Goal: Task Accomplishment & Management: Use online tool/utility

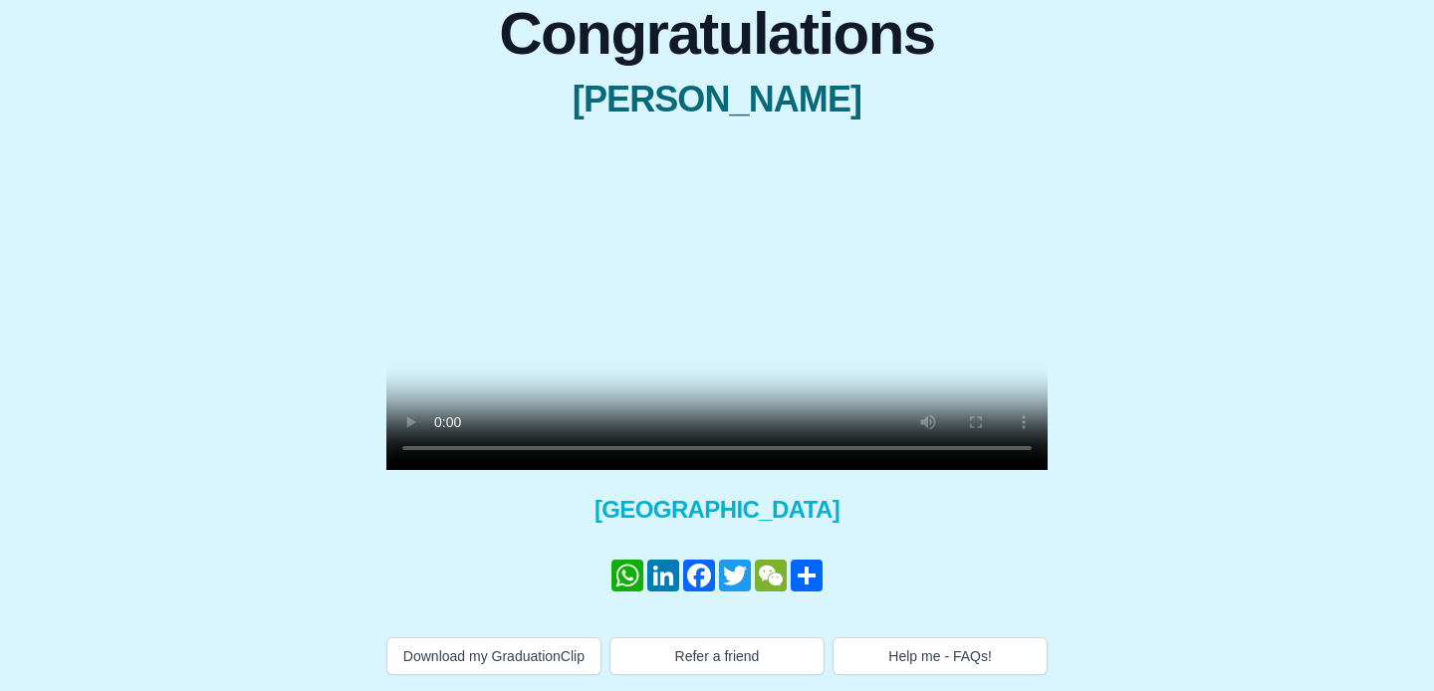
scroll to position [204, 0]
click at [680, 384] on video at bounding box center [716, 304] width 661 height 331
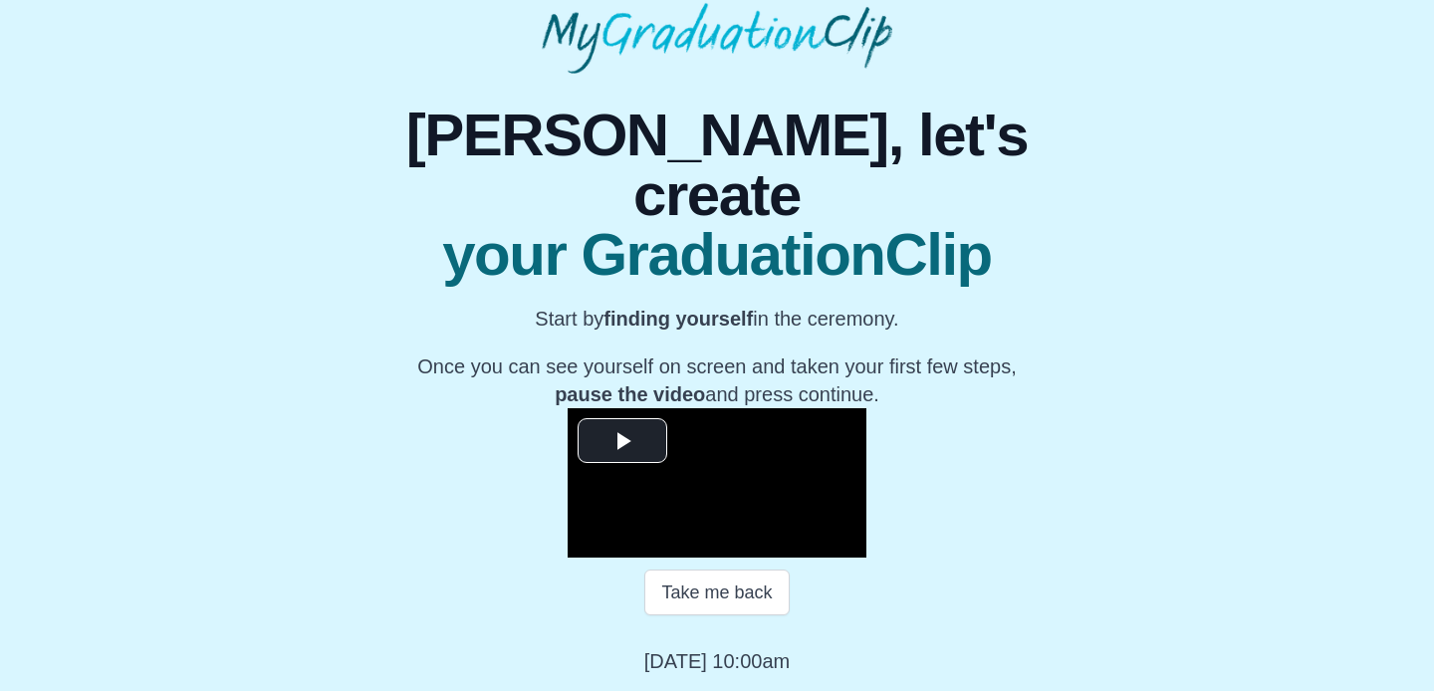
scroll to position [288, 0]
click at [722, 583] on button "Take me back" at bounding box center [716, 593] width 144 height 46
click at [717, 598] on button "Take me back" at bounding box center [716, 593] width 144 height 46
click at [715, 593] on button "Take me back" at bounding box center [716, 593] width 144 height 46
click at [622, 441] on span "Video Player" at bounding box center [622, 441] width 0 height 0
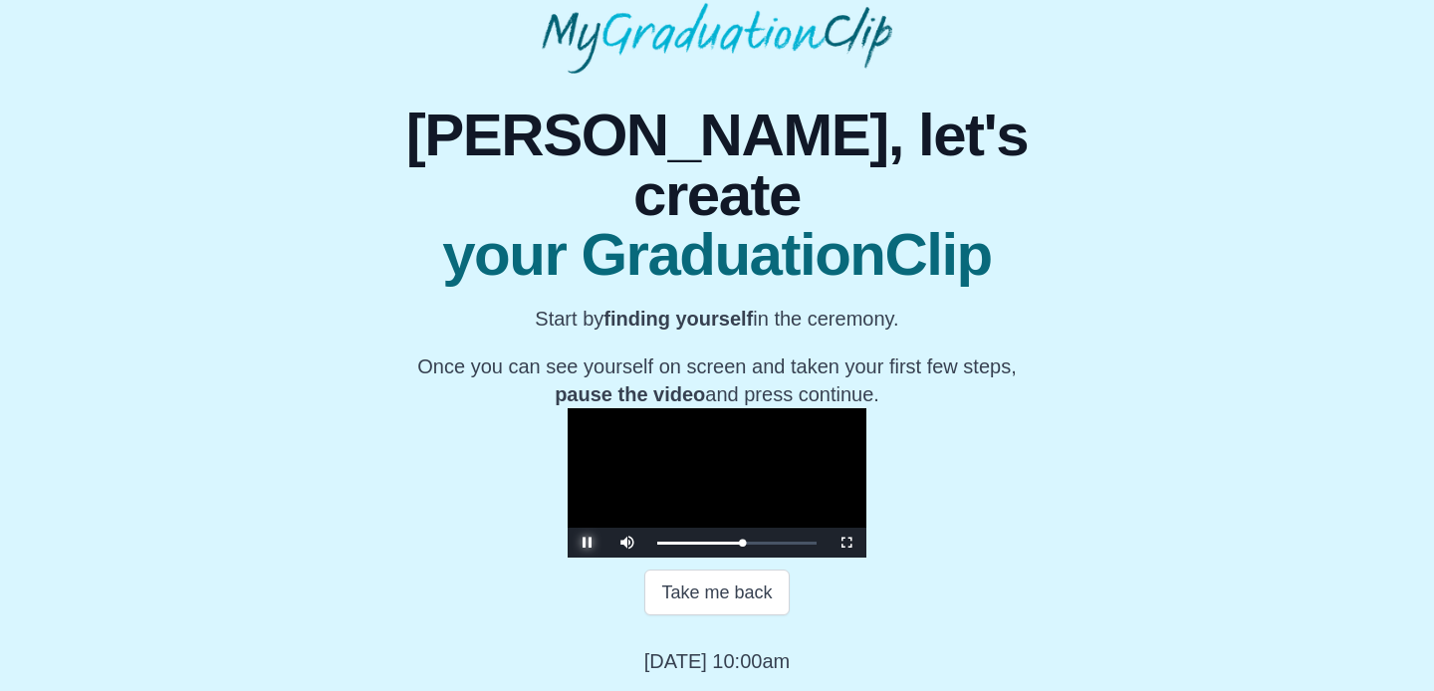
click at [587, 543] on span "Video Player" at bounding box center [587, 543] width 0 height 0
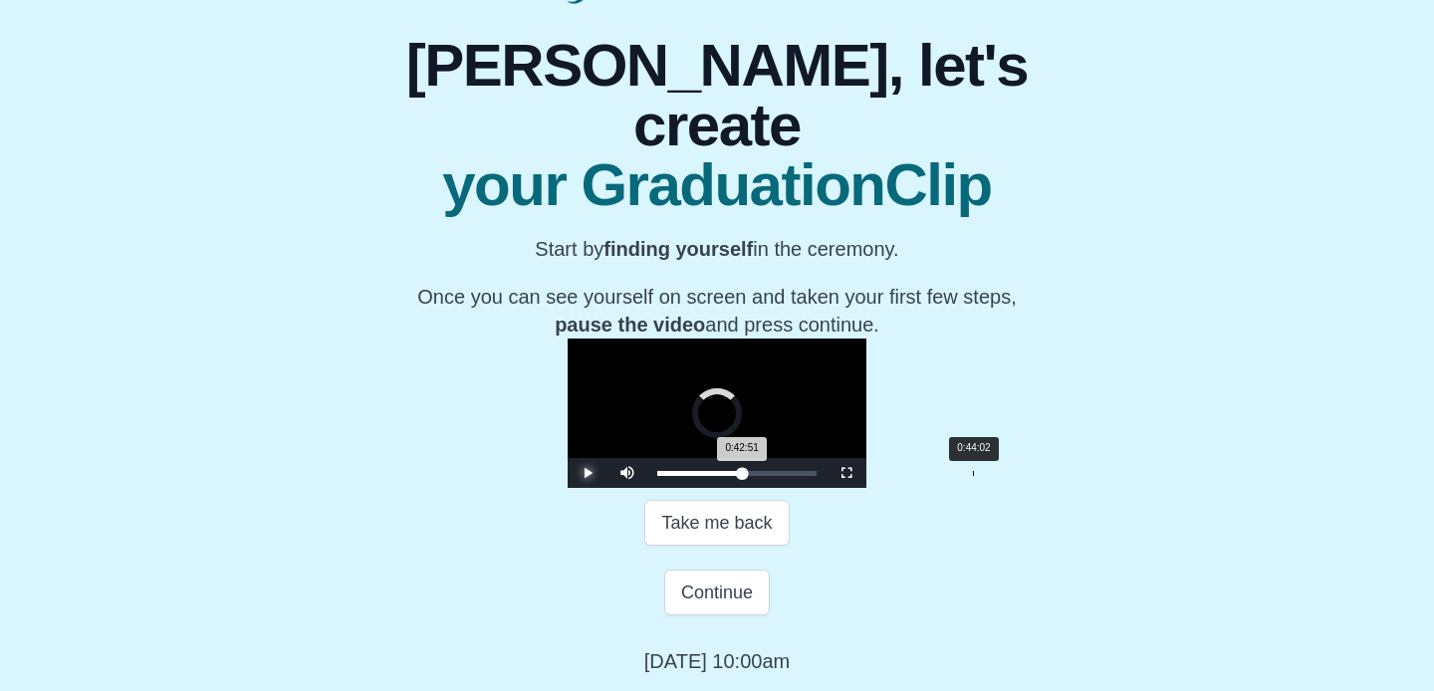
click at [973, 476] on div "0:44:02" at bounding box center [973, 473] width 1 height 5
click at [741, 476] on div "0:42:30 Progress : 0%" at bounding box center [699, 473] width 84 height 5
click at [742, 476] on div "0:42:30 Progress : 0%" at bounding box center [699, 473] width 85 height 5
click at [568, 458] on button "Play" at bounding box center [588, 473] width 40 height 30
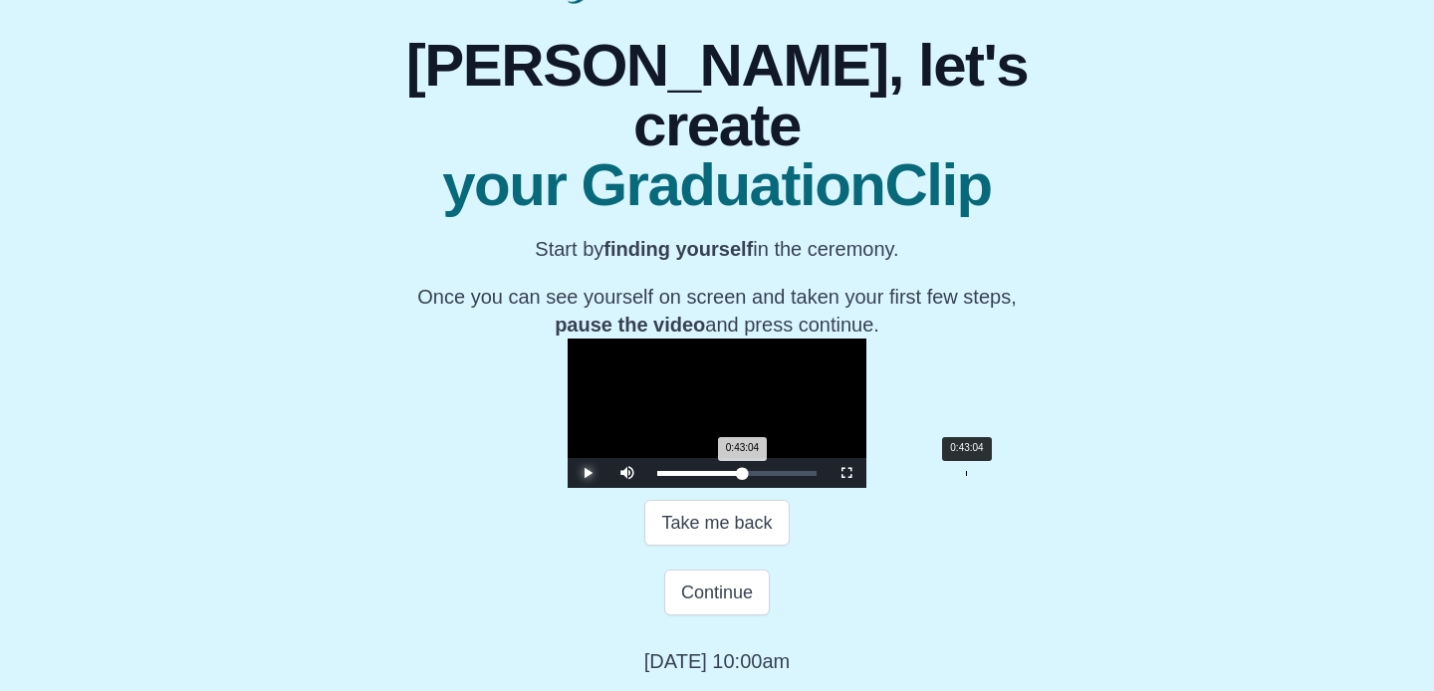
click at [743, 476] on div "0:43:04 Progress : 0%" at bounding box center [700, 473] width 86 height 5
click at [741, 476] on div "0:42:23 Progress : 0%" at bounding box center [699, 473] width 84 height 5
click at [741, 476] on div "0:42:07 Progress : 0%" at bounding box center [699, 473] width 84 height 5
click at [759, 476] on div "Loaded : 0% 0:43:20 0:43:20 Progress : 0%" at bounding box center [736, 473] width 159 height 5
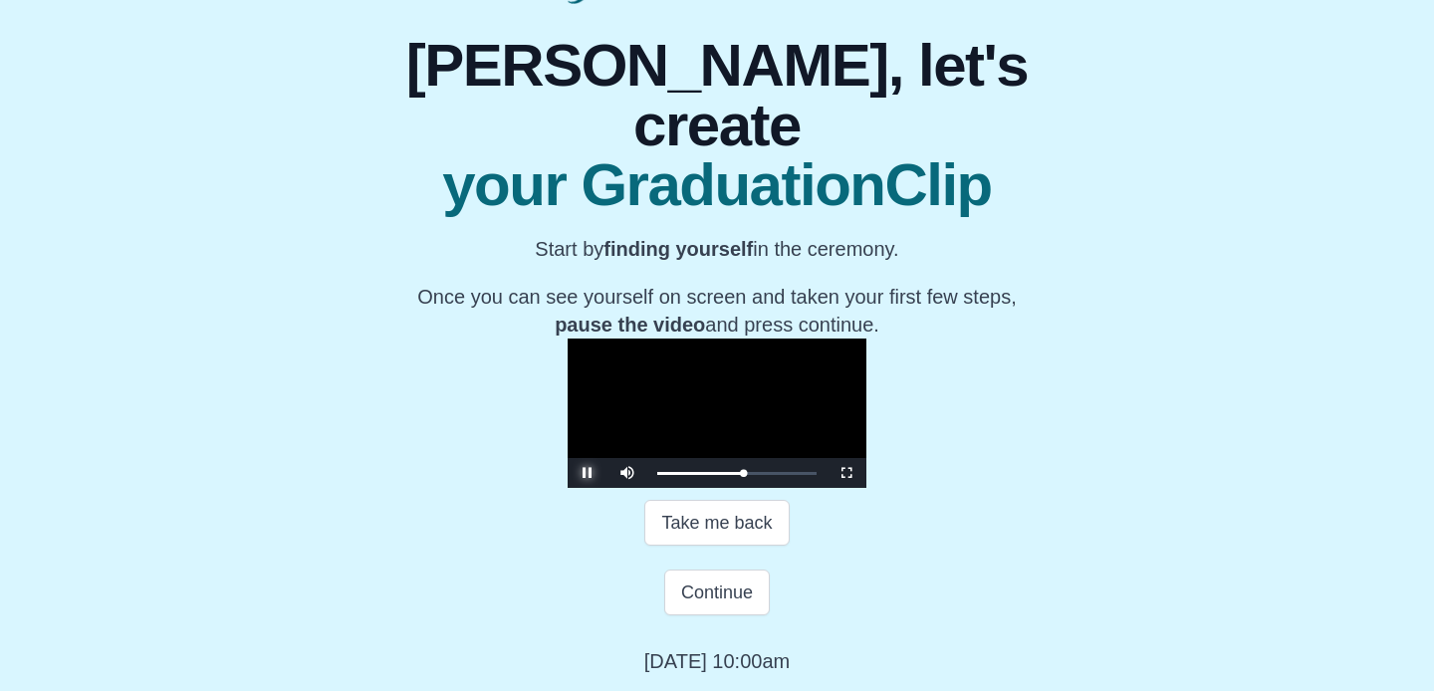
click at [587, 473] on span "Video Player" at bounding box center [587, 473] width 0 height 0
click at [730, 546] on button "Take me back" at bounding box center [716, 523] width 144 height 46
click at [587, 473] on span "Video Player" at bounding box center [587, 473] width 0 height 0
click at [684, 615] on button "Continue" at bounding box center [717, 593] width 106 height 46
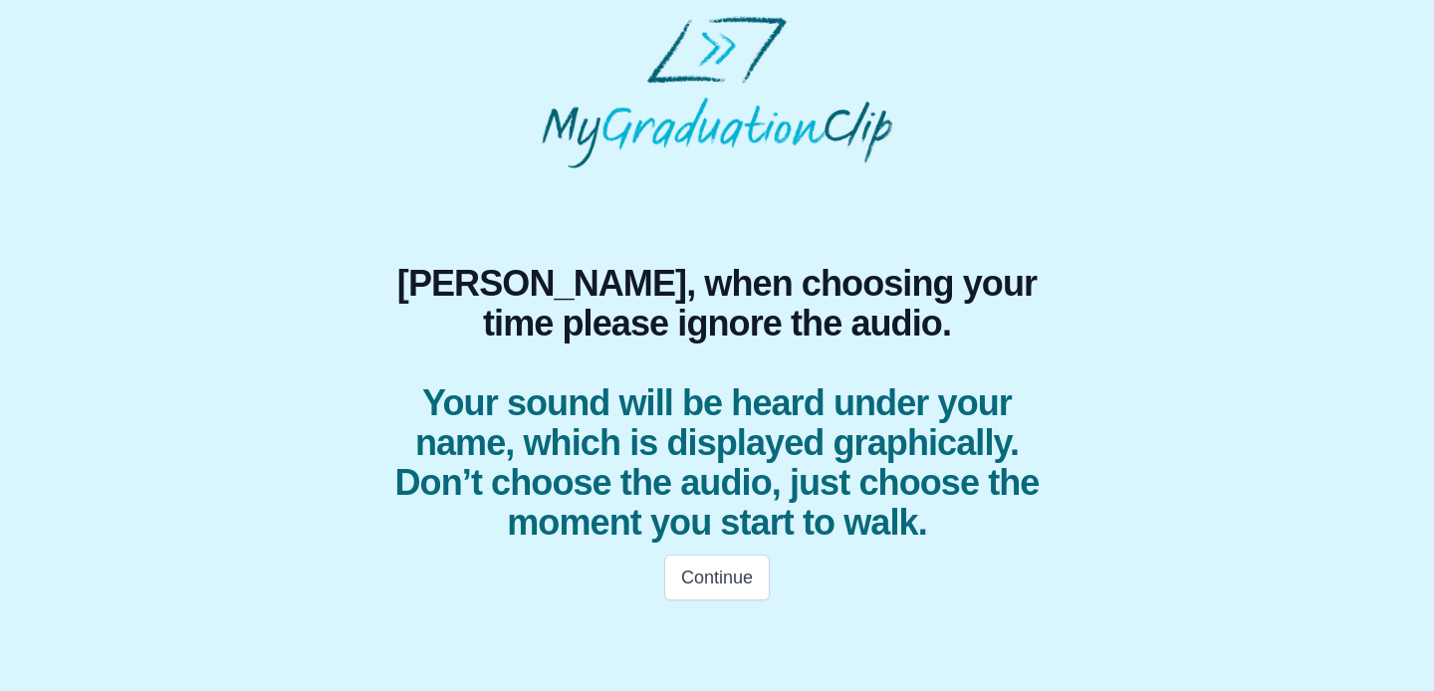
scroll to position [0, 0]
click at [681, 583] on button "Continue" at bounding box center [717, 578] width 106 height 46
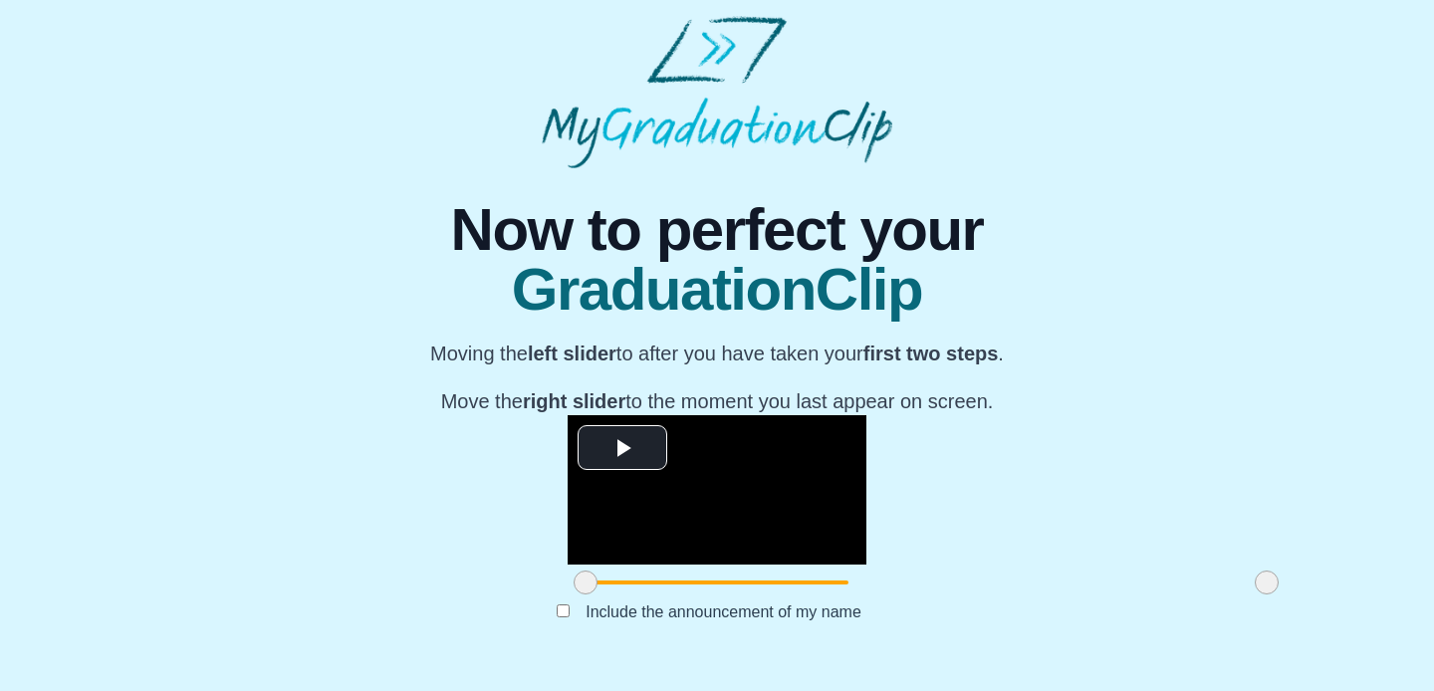
scroll to position [242, 0]
click at [562, 616] on div "**********" at bounding box center [716, 415] width 717 height 494
drag, startPoint x: 1061, startPoint y: 600, endPoint x: 1096, endPoint y: 603, distance: 35.0
click at [1096, 604] on div "**********" at bounding box center [717, 415] width 1402 height 494
click at [706, 662] on button "Submit" at bounding box center [717, 643] width 78 height 38
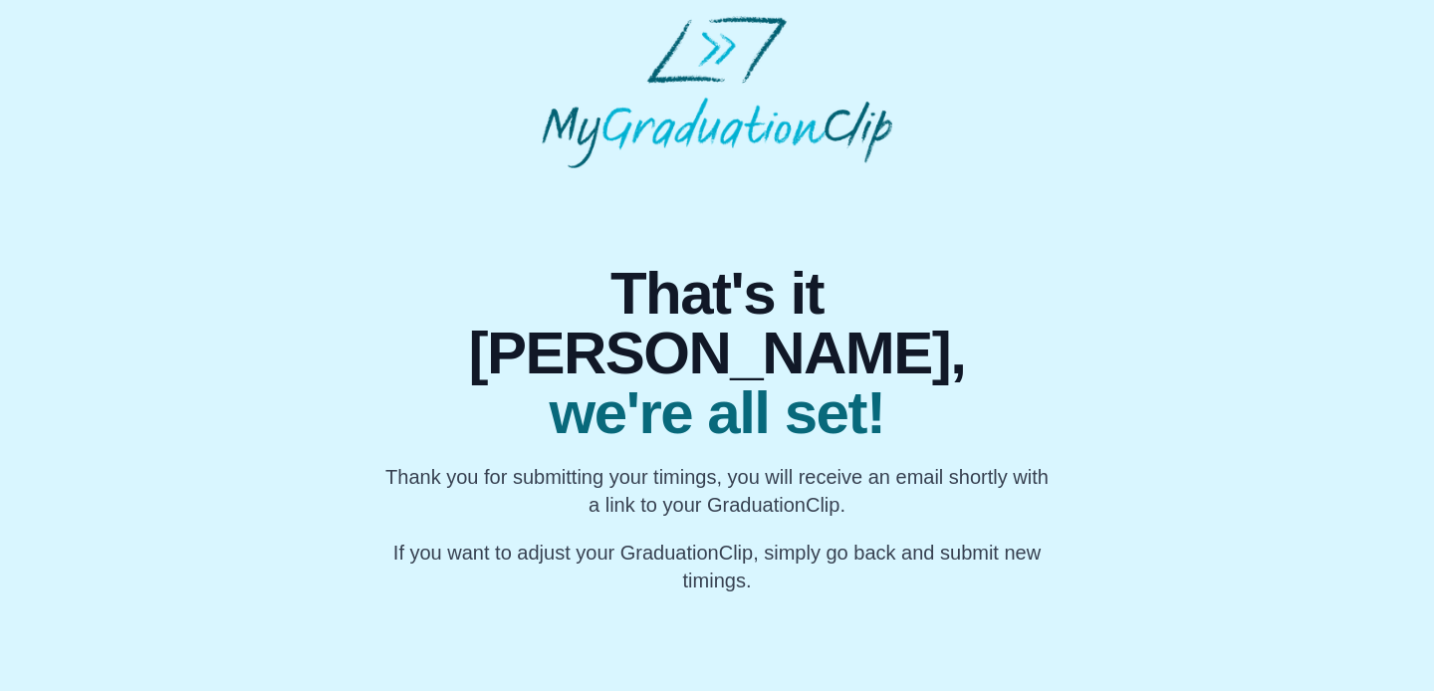
scroll to position [0, 0]
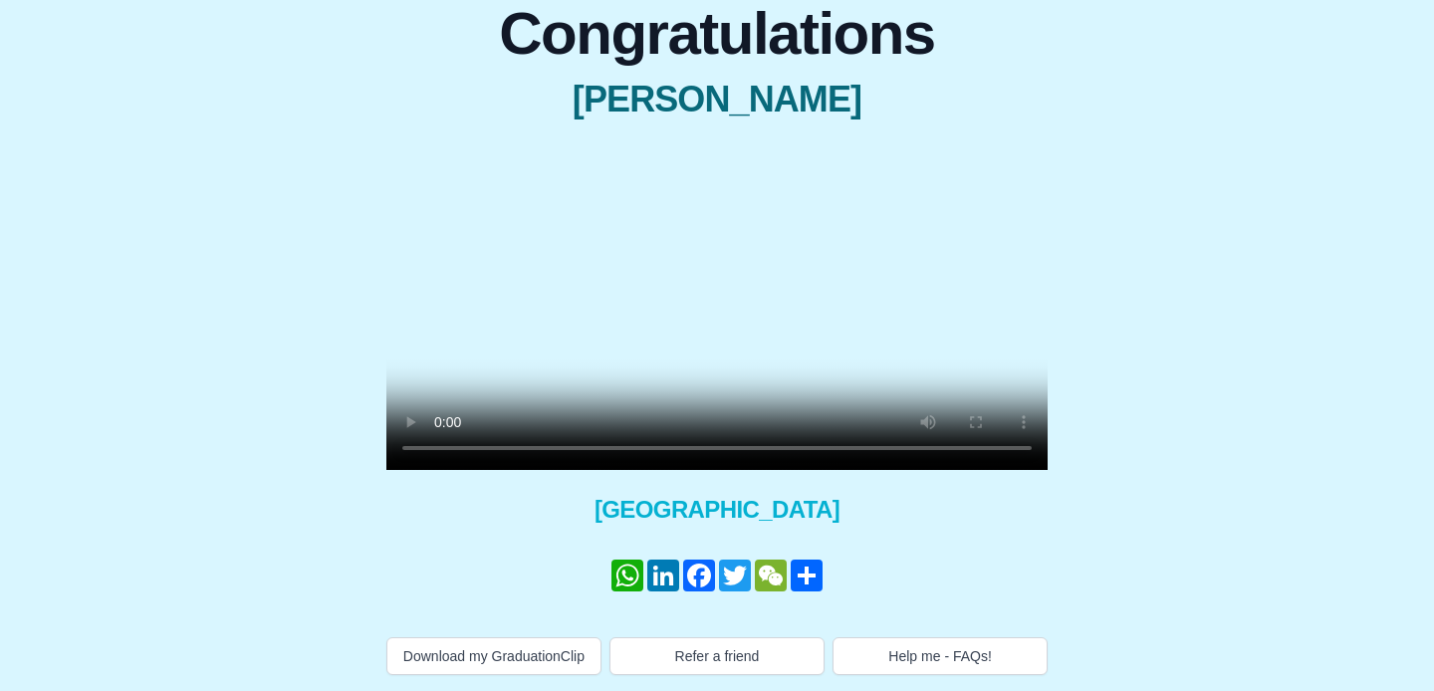
scroll to position [246, 0]
click at [973, 637] on button "Help me - FAQs!" at bounding box center [939, 656] width 215 height 38
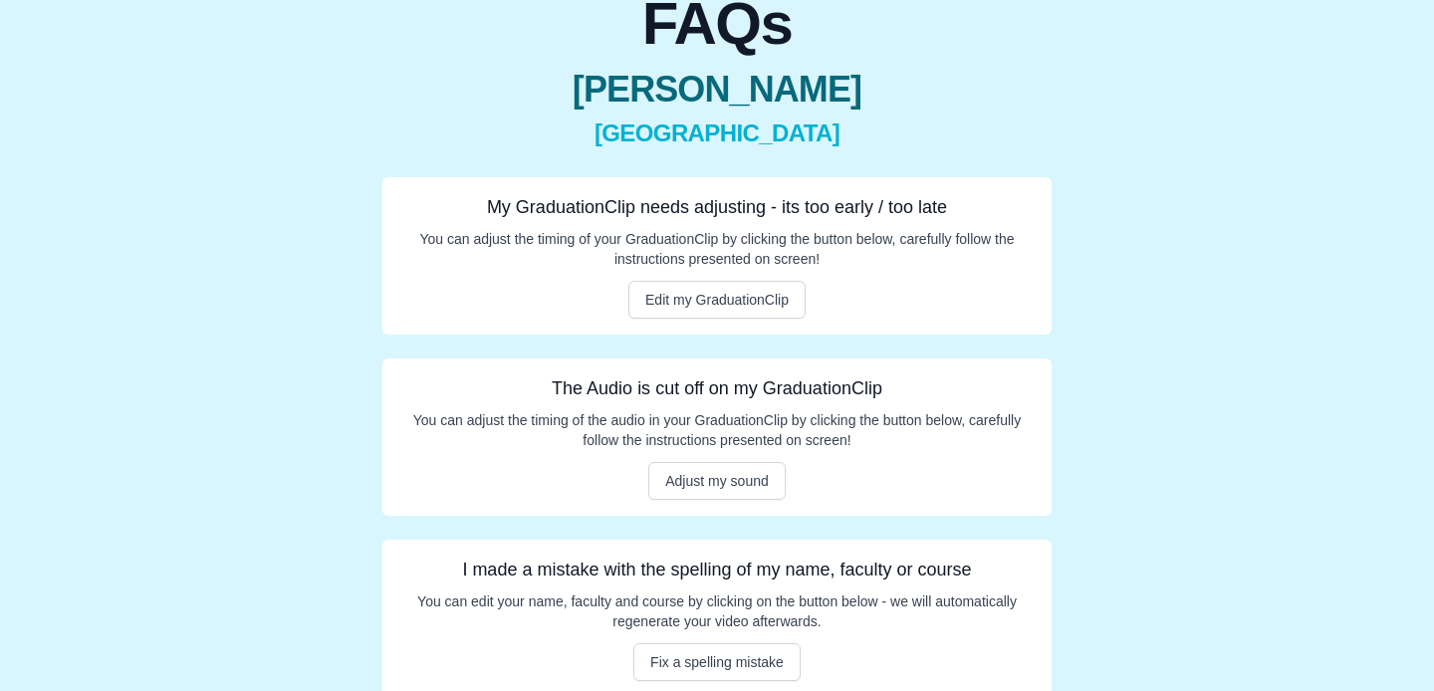
scroll to position [212, 0]
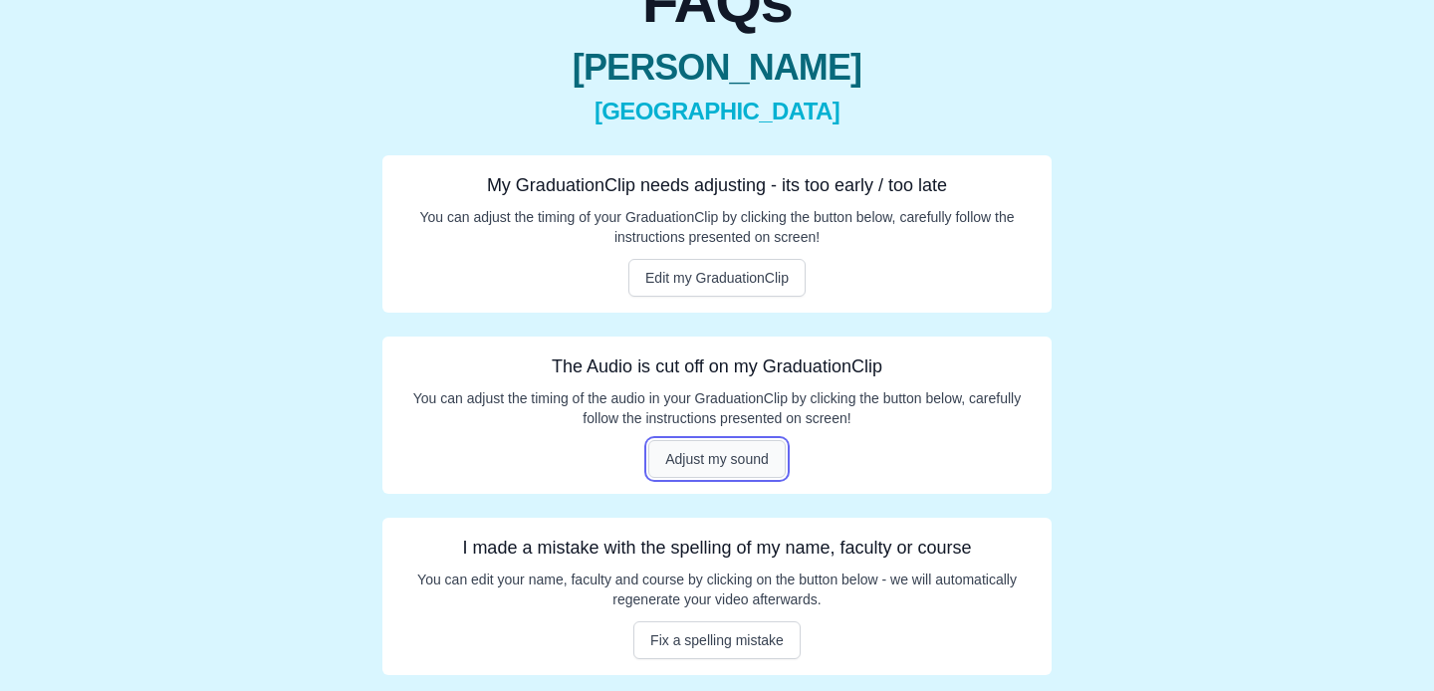
click at [758, 456] on button "Adjust my sound" at bounding box center [716, 459] width 137 height 38
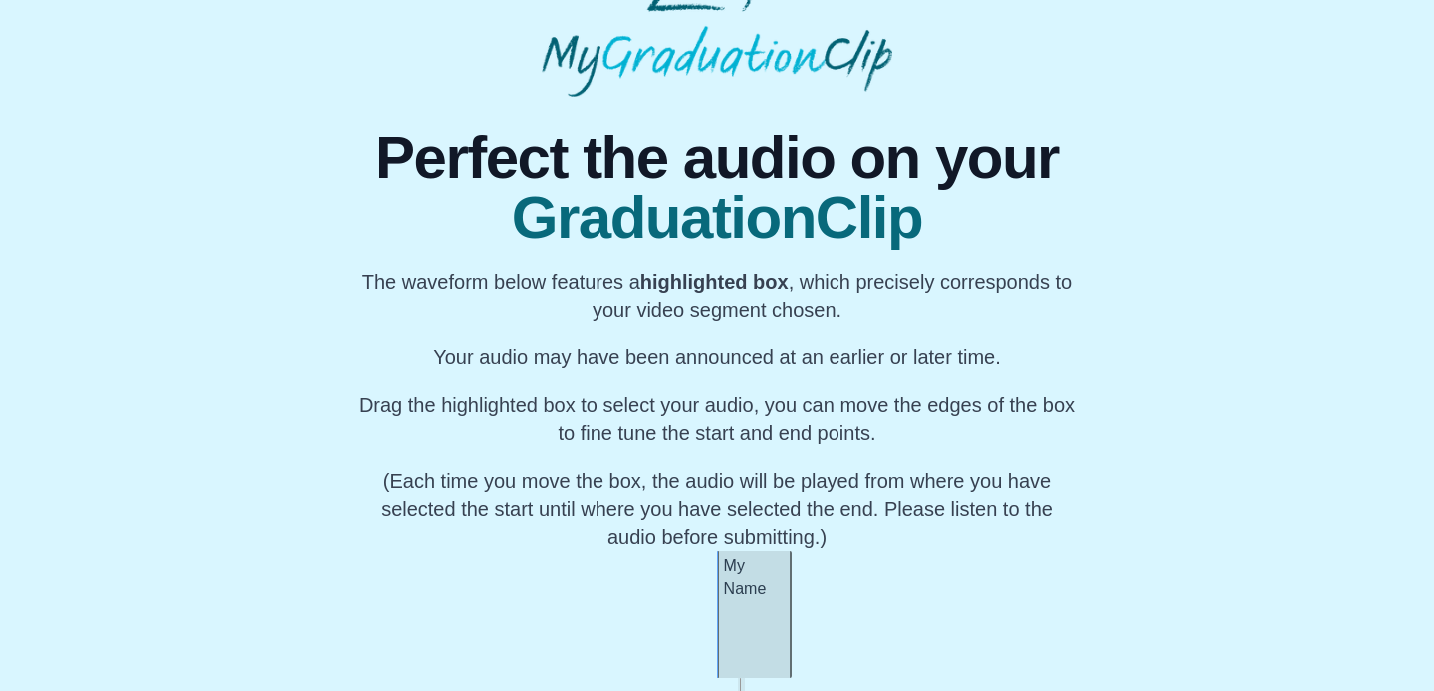
scroll to position [170, 0]
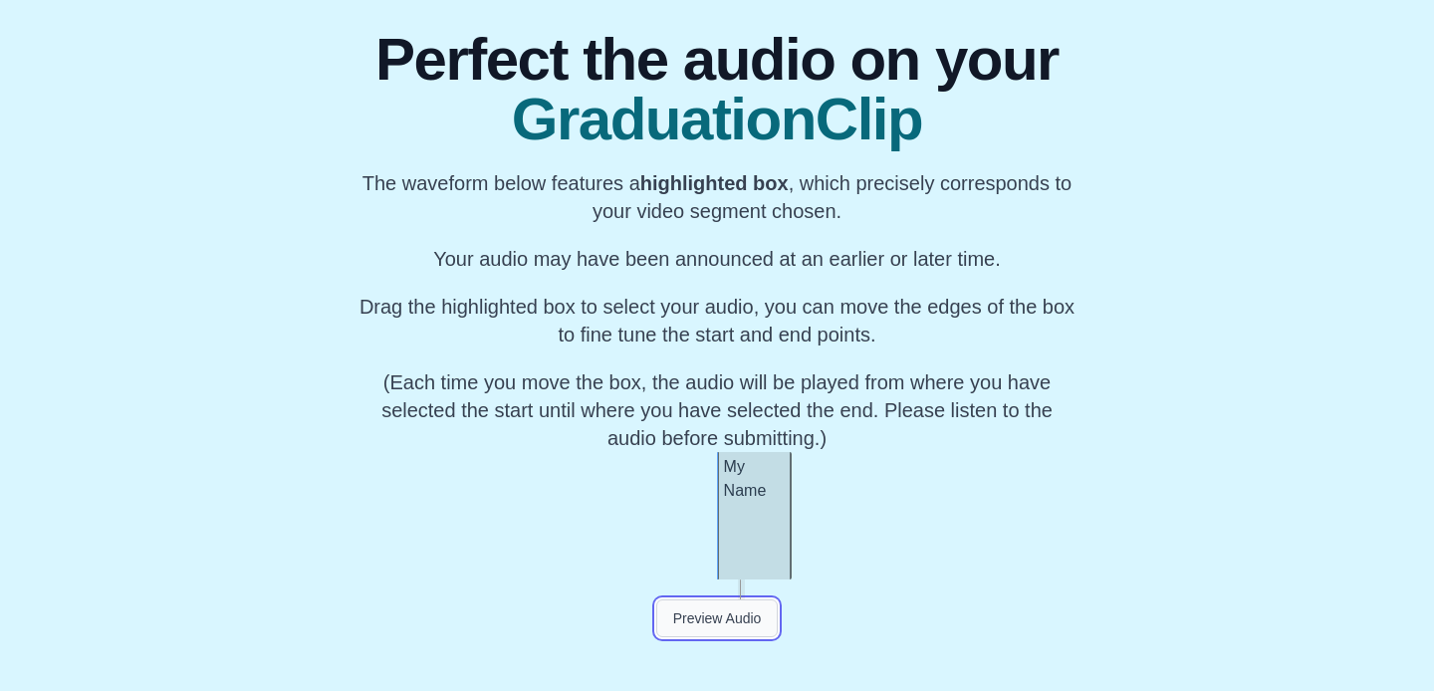
click at [702, 619] on button "Preview Audio" at bounding box center [717, 618] width 122 height 38
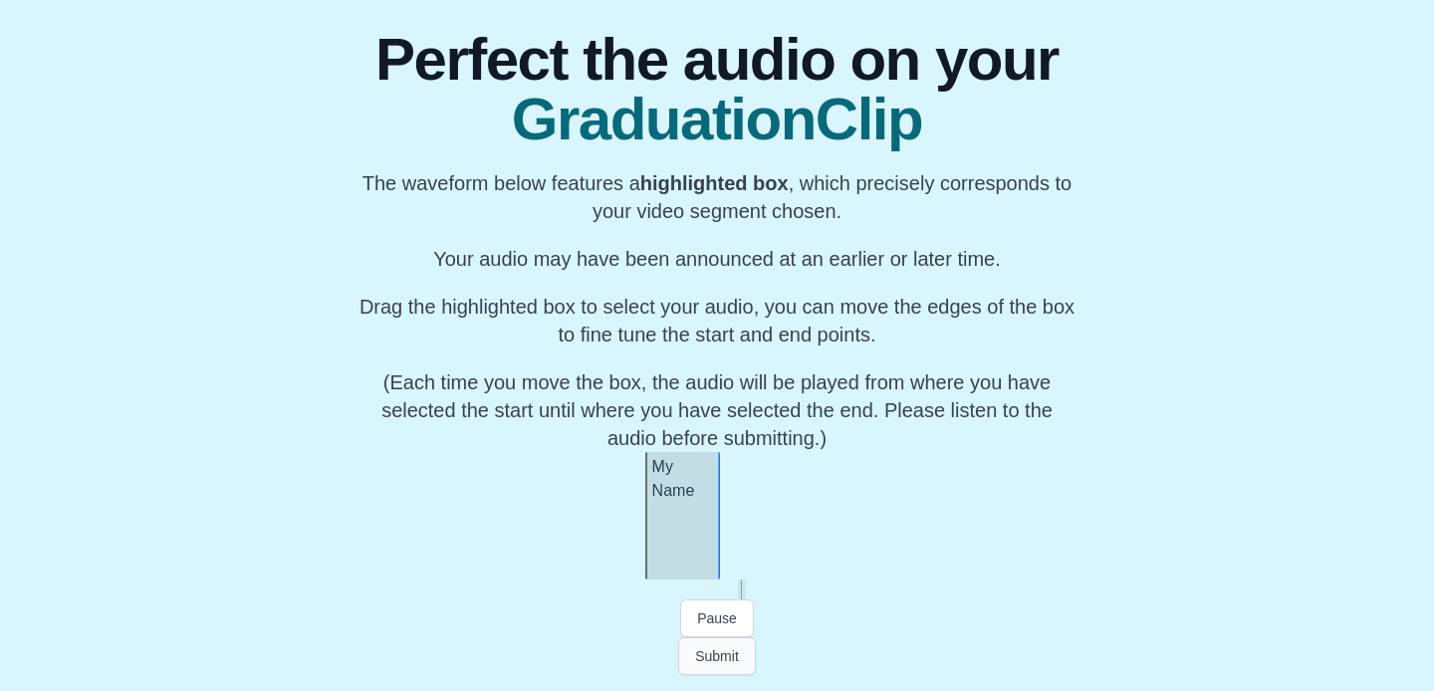
scroll to position [0, 63761]
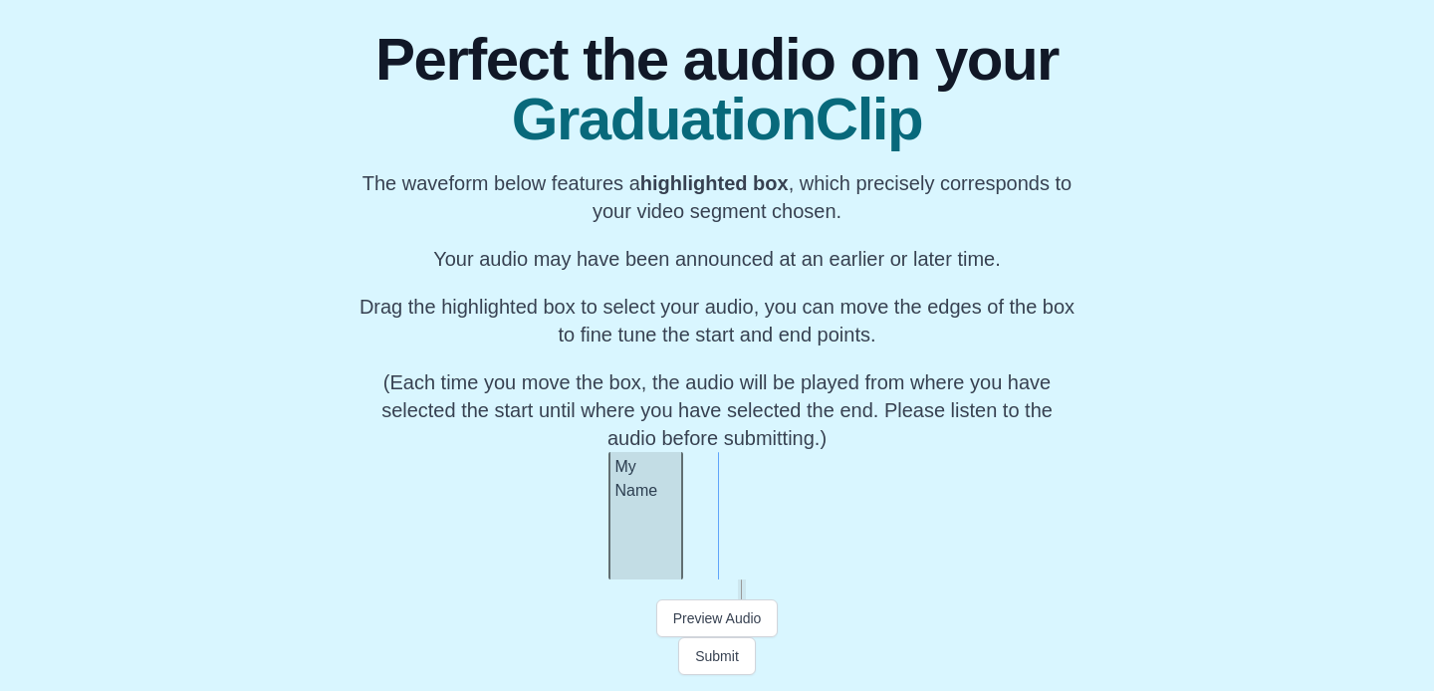
click at [640, 534] on div "My Name" at bounding box center [645, 515] width 75 height 127
click at [685, 613] on button "Preview Audio" at bounding box center [717, 618] width 122 height 38
click at [686, 557] on div "My Name" at bounding box center [672, 515] width 75 height 127
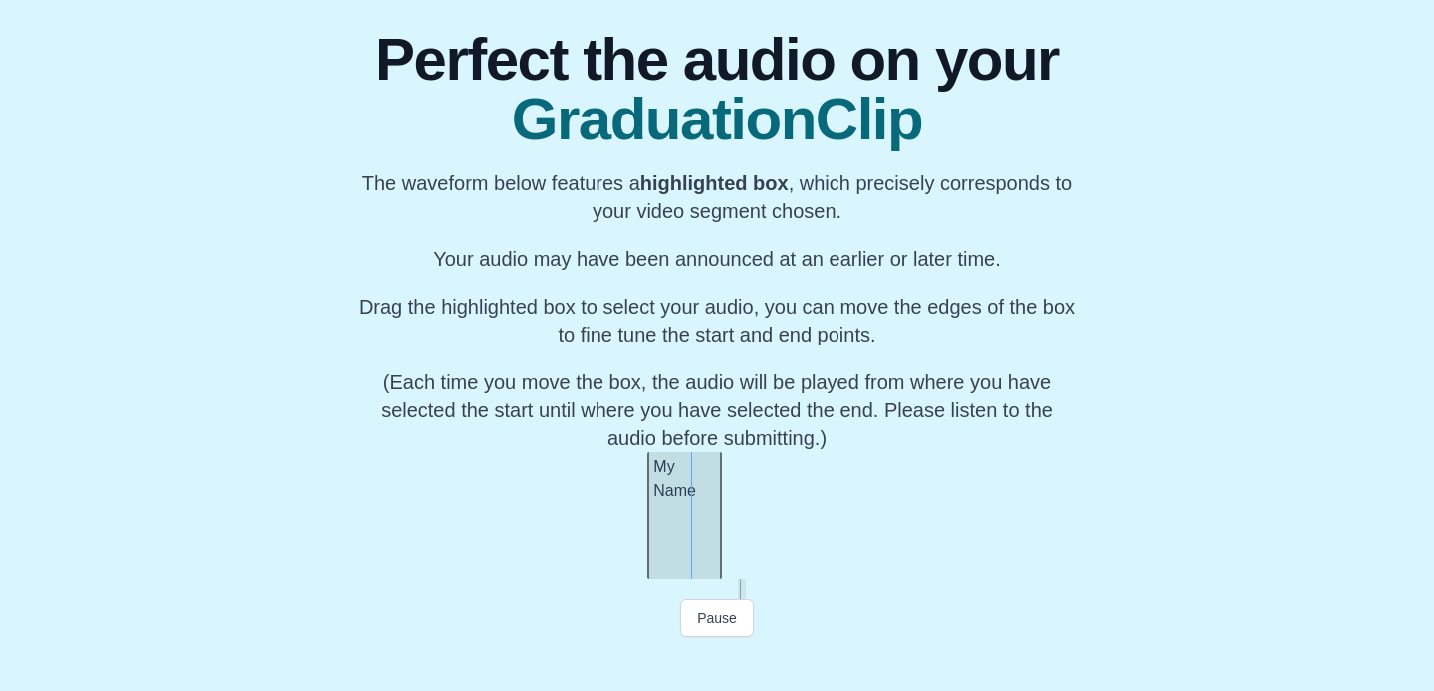
click at [690, 537] on div "My Name" at bounding box center [684, 515] width 75 height 127
click at [746, 621] on button "Preview Audio" at bounding box center [717, 618] width 122 height 38
click at [716, 662] on button "Submit" at bounding box center [717, 656] width 78 height 38
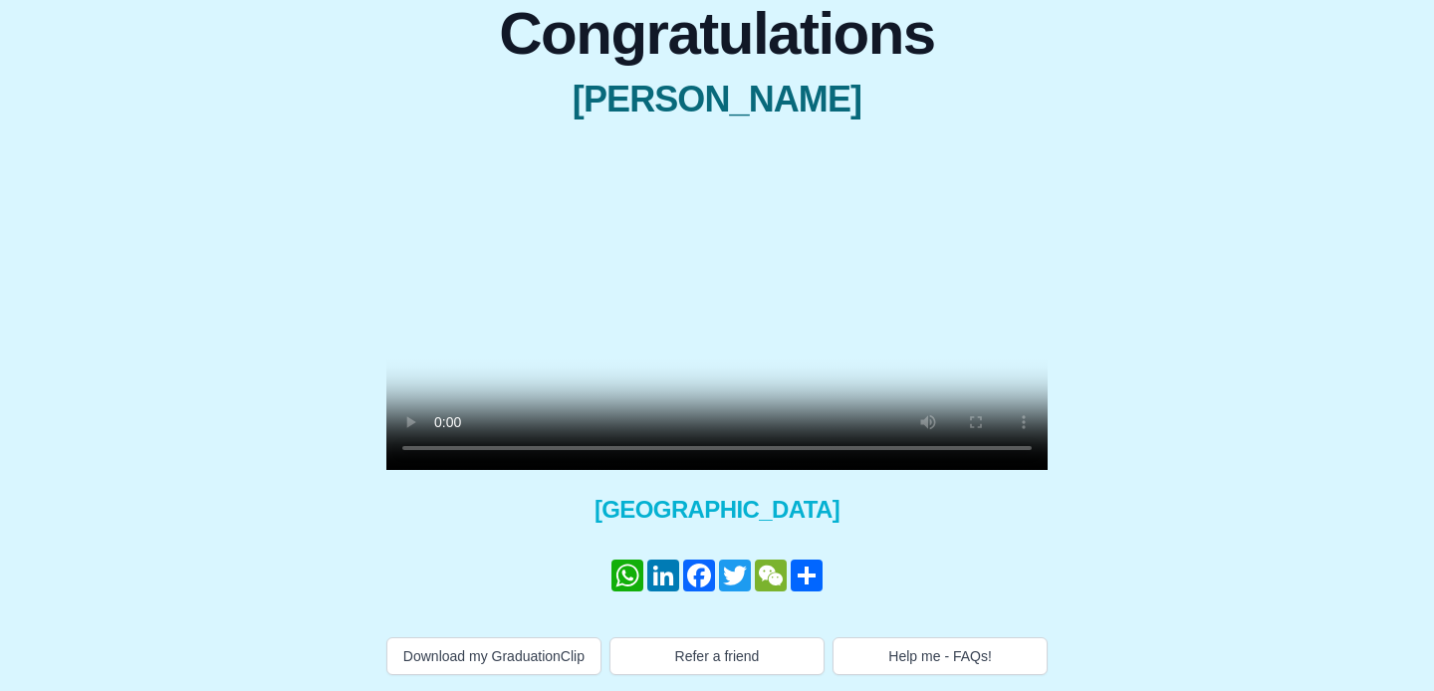
scroll to position [221, 0]
click at [485, 666] on button "Download my GraduationClip" at bounding box center [493, 656] width 215 height 38
